Goal: Transaction & Acquisition: Purchase product/service

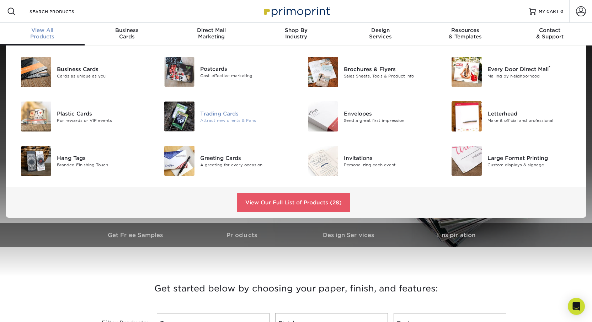
click at [214, 113] on div "Trading Cards" at bounding box center [245, 114] width 90 height 8
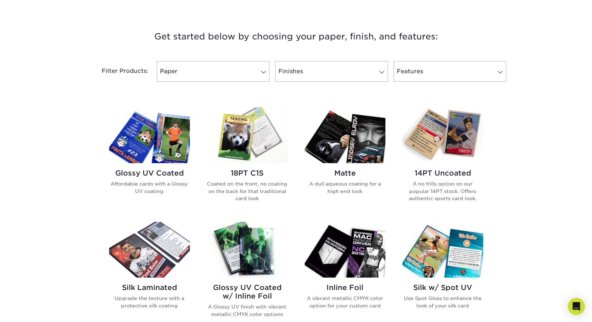
scroll to position [263, 0]
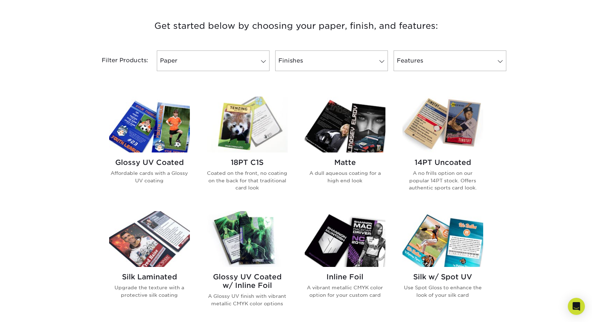
click at [446, 165] on h2 "14PT Uncoated" at bounding box center [443, 162] width 81 height 9
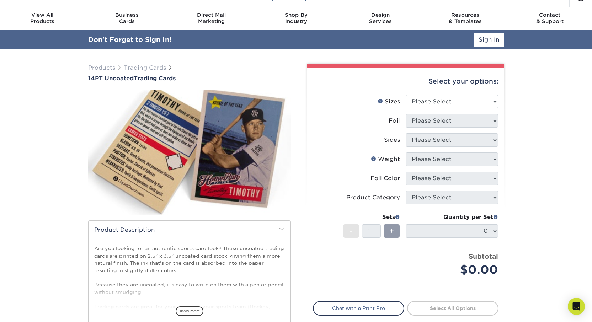
scroll to position [16, 0]
click at [460, 104] on select "Please Select 2.5" x 3.5"" at bounding box center [452, 102] width 92 height 14
select select "2.50x3.50"
click at [406, 95] on select "Please Select 2.5" x 3.5"" at bounding box center [452, 102] width 92 height 14
click at [450, 120] on select "Please Select Yes No" at bounding box center [452, 121] width 92 height 14
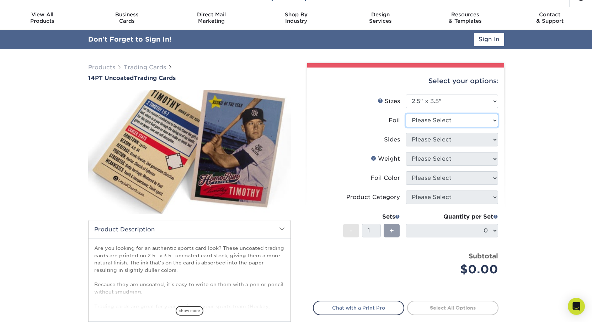
select select "0"
click at [406, 114] on select "Please Select Yes No" at bounding box center [452, 121] width 92 height 14
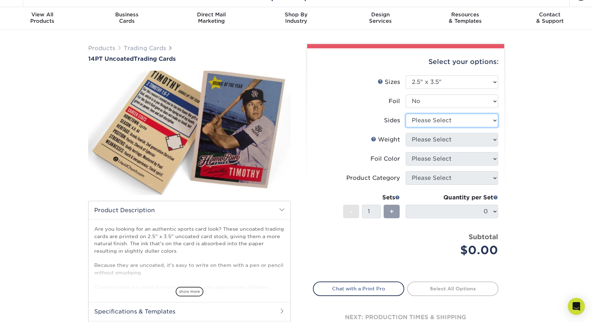
click at [444, 123] on select "Please Select Print Both Sides Print Front Only" at bounding box center [452, 121] width 92 height 14
select select "13abbda7-1d64-4f25-8bb2-c179b224825d"
click at [406, 114] on select "Please Select Print Both Sides Print Front Only" at bounding box center [452, 121] width 92 height 14
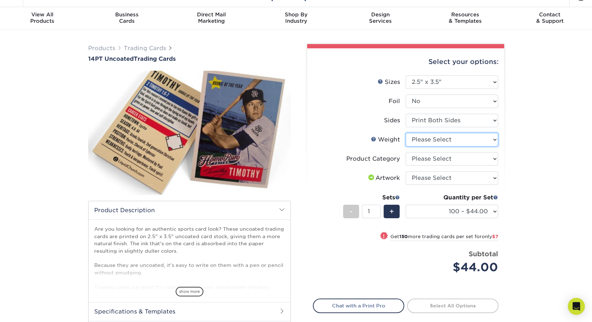
click at [448, 138] on select "Please Select 14PT Uncoated" at bounding box center [452, 140] width 92 height 14
select select "14PT Uncoated"
click at [406, 133] on select "Please Select 14PT Uncoated" at bounding box center [452, 140] width 92 height 14
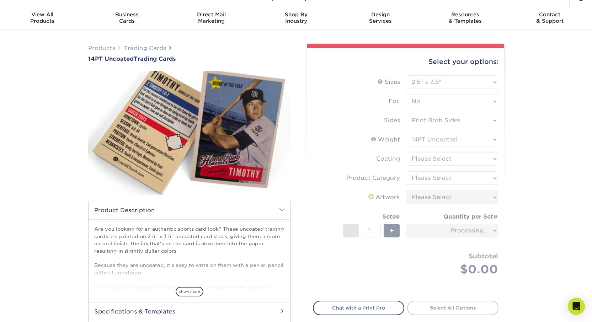
click at [443, 158] on form "Sizes Help Sizes Please Select 2.5" x 3.5" Foil Please Select Yes No -" at bounding box center [406, 183] width 186 height 217
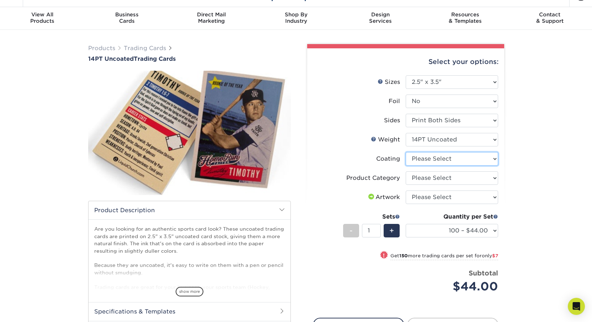
click at [438, 160] on select at bounding box center [452, 159] width 92 height 14
select select "3e7618de-abca-4bda-9f97-8b9129e913d8"
click at [406, 152] on select at bounding box center [452, 159] width 92 height 14
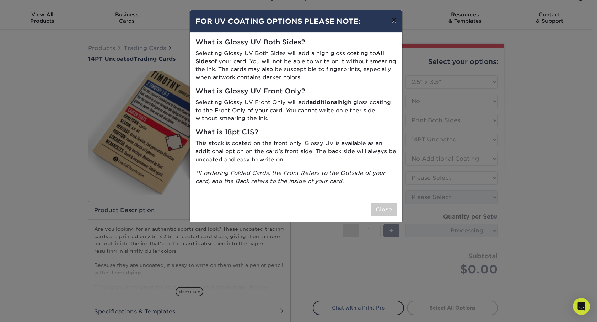
click at [393, 21] on button "×" at bounding box center [394, 20] width 16 height 20
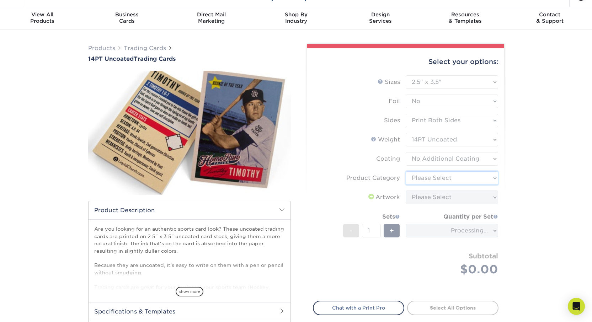
click at [431, 175] on select "Please Select Trading Cards" at bounding box center [452, 178] width 92 height 14
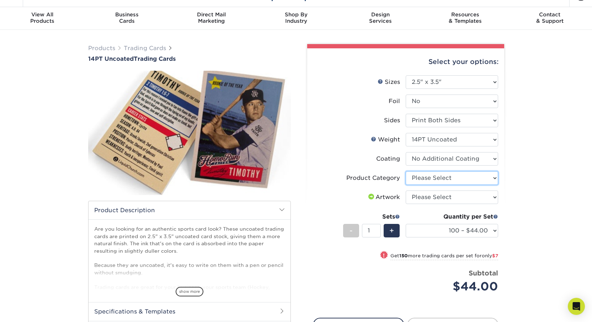
select select "c2f9bce9-36c2-409d-b101-c29d9d031e18"
click at [406, 171] on select "Please Select Trading Cards" at bounding box center [452, 178] width 92 height 14
click at [474, 200] on select "Please Select I will upload files I need a design - $100" at bounding box center [452, 198] width 92 height 14
select select "upload"
click at [406, 191] on select "Please Select I will upload files I need a design - $100" at bounding box center [452, 198] width 92 height 14
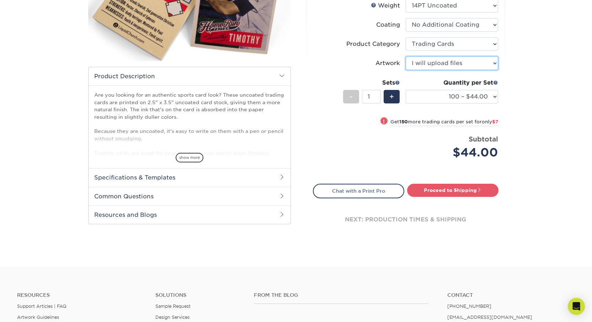
scroll to position [150, 0]
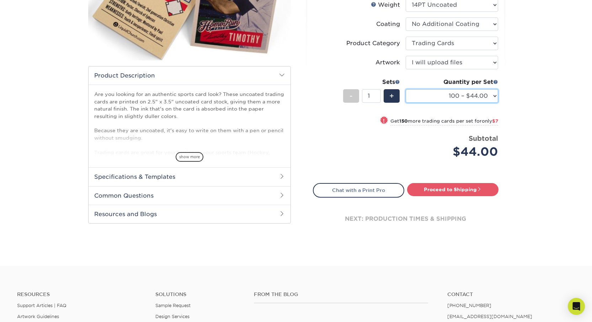
click at [442, 99] on select "100 – $44.00 250 – $51.00 500 – $54.00 1000 – $78.00 2500 – $148.00 5000 – $198…" at bounding box center [452, 96] width 92 height 14
select select "250 – $51.00"
click at [406, 89] on select "100 – $44.00 250 – $51.00 500 – $54.00 1000 – $78.00 2500 – $148.00 5000 – $198…" at bounding box center [452, 96] width 92 height 14
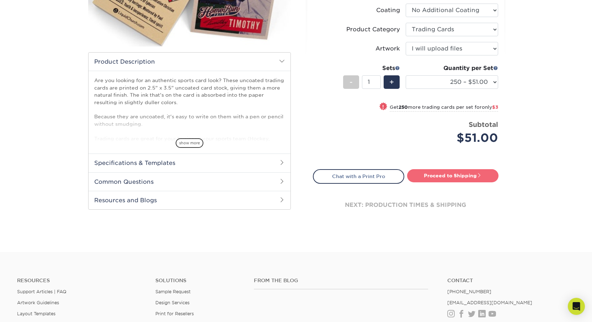
click at [460, 176] on link "Proceed to Shipping" at bounding box center [452, 175] width 91 height 13
type input "Set 1"
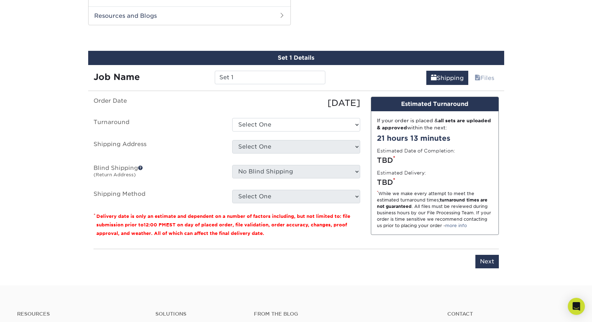
scroll to position [353, 0]
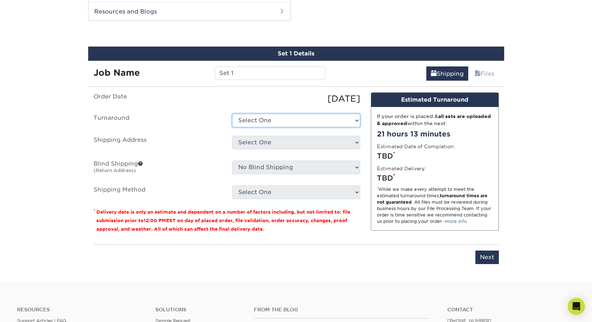
click at [276, 118] on select "Select One 2-4 Business Days 2 Day Next Business Day" at bounding box center [296, 121] width 128 height 14
select select "c6eaf37a-4b1c-4390-b7fe-ada2cd683e17"
click at [232, 114] on select "Select One 2-4 Business Days 2 Day Next Business Day" at bounding box center [296, 121] width 128 height 14
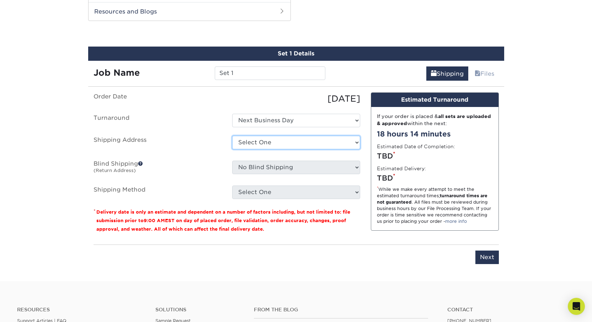
click at [285, 142] on select "Select One + Add New Address - Login" at bounding box center [296, 143] width 128 height 14
